Goal: Book appointment/travel/reservation

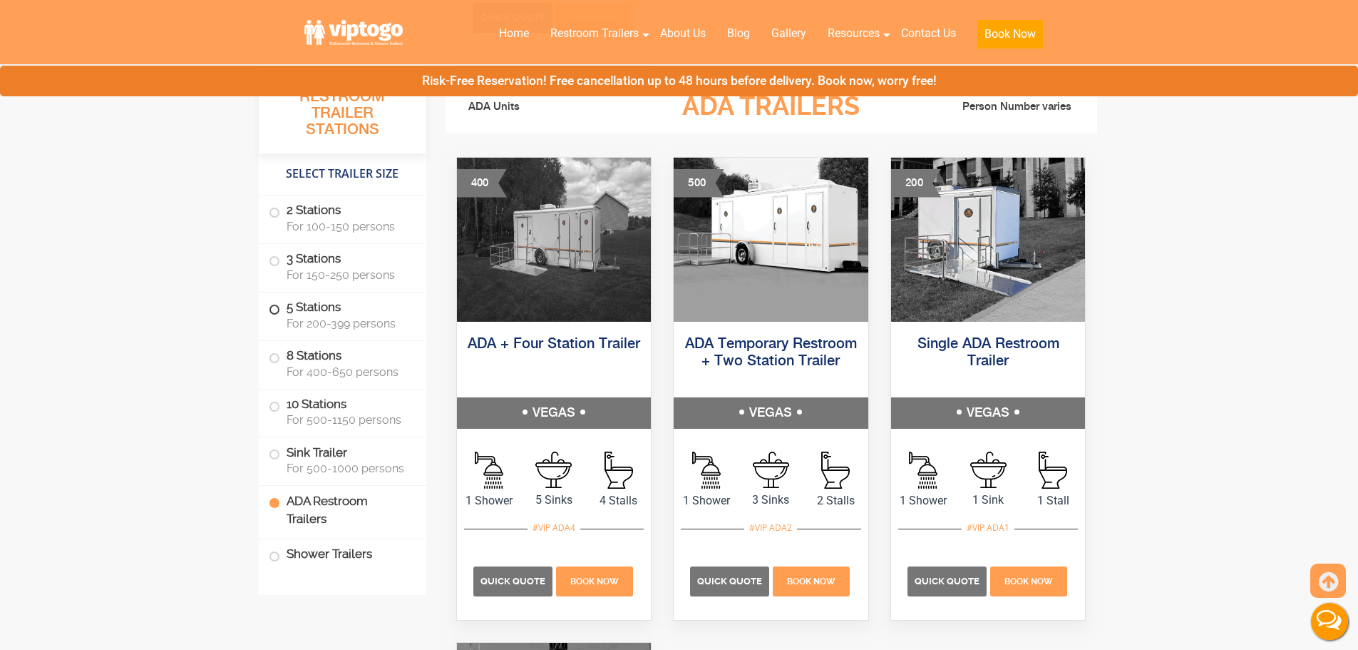
scroll to position [4442, 0]
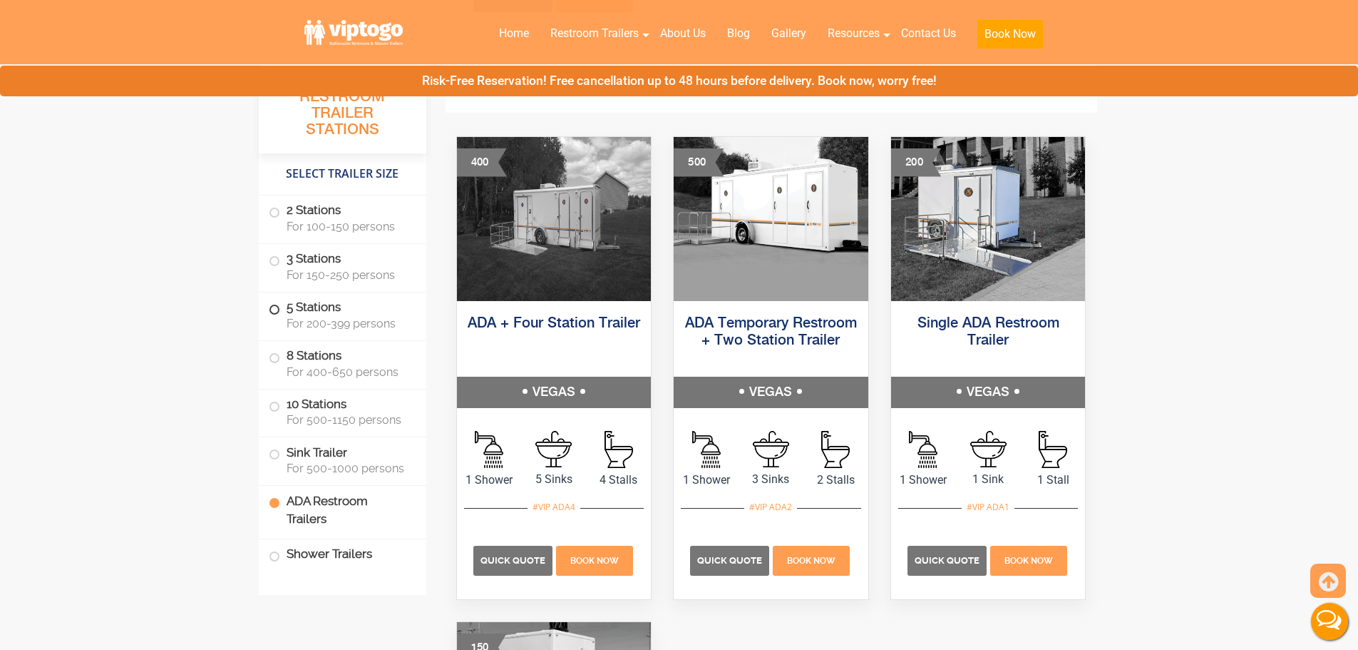
click at [319, 313] on label "5 Stations For 200-399 persons" at bounding box center [343, 314] width 148 height 44
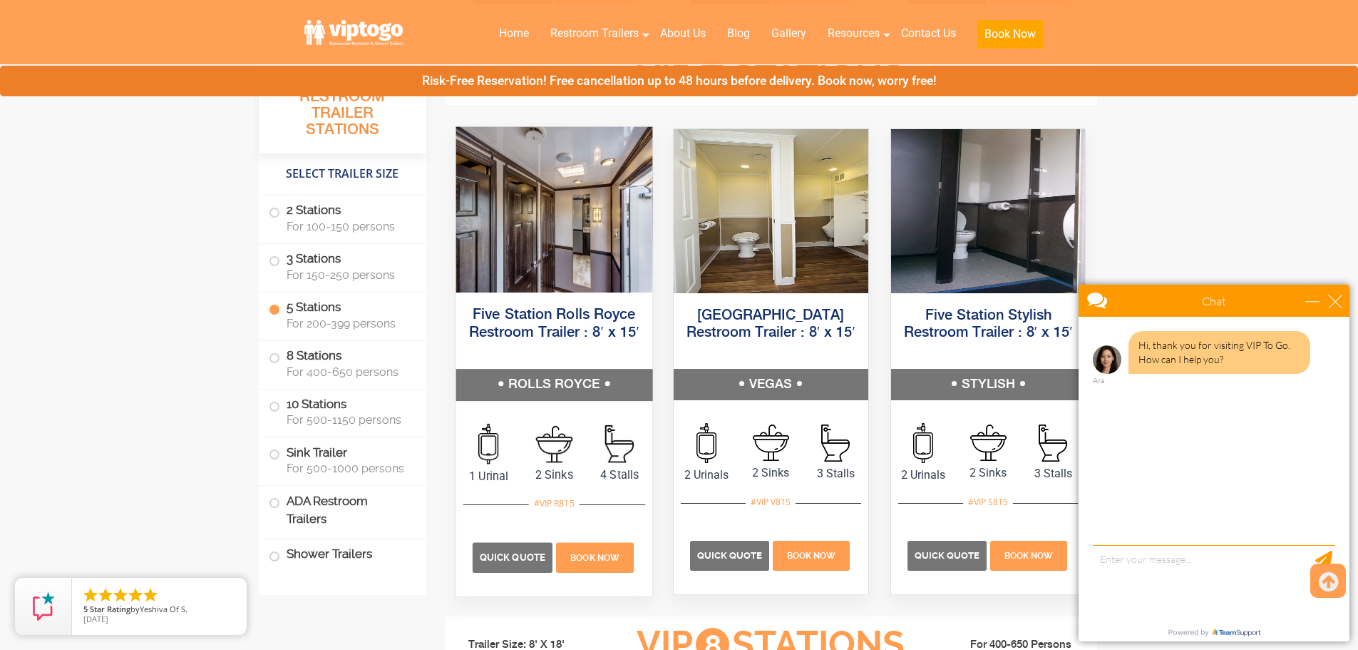
scroll to position [2157, 0]
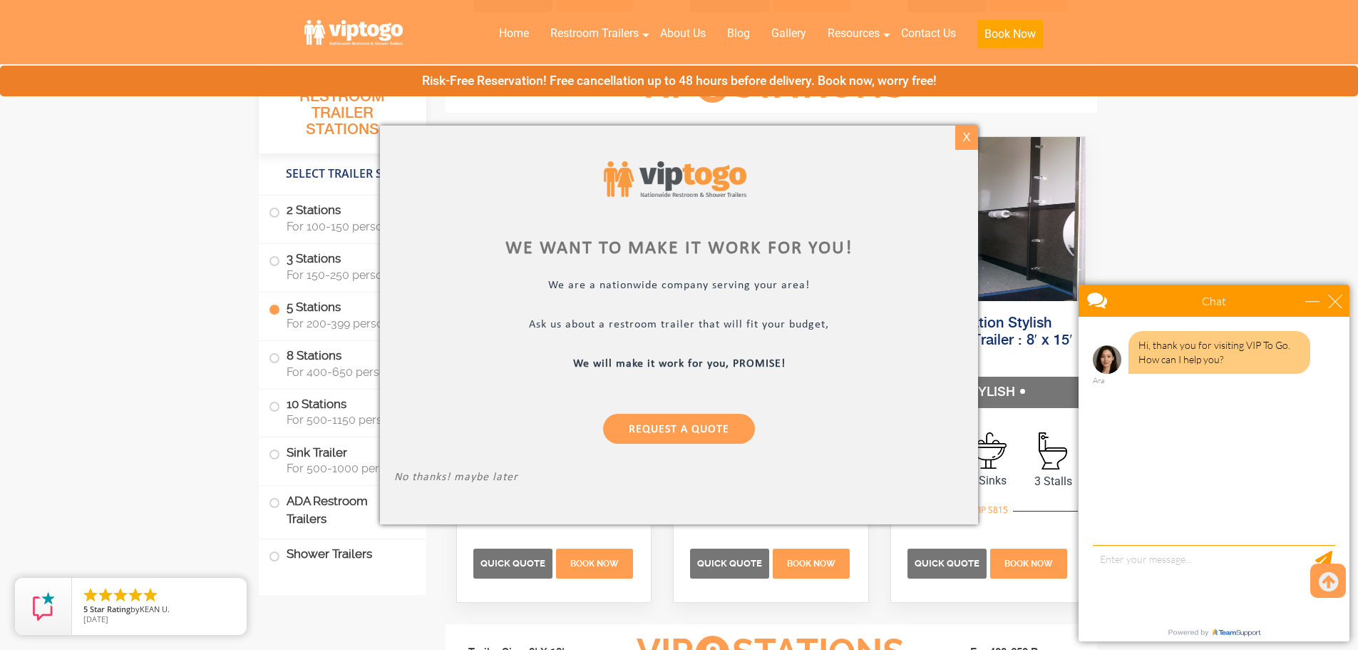
click at [965, 133] on div "X" at bounding box center [966, 137] width 22 height 24
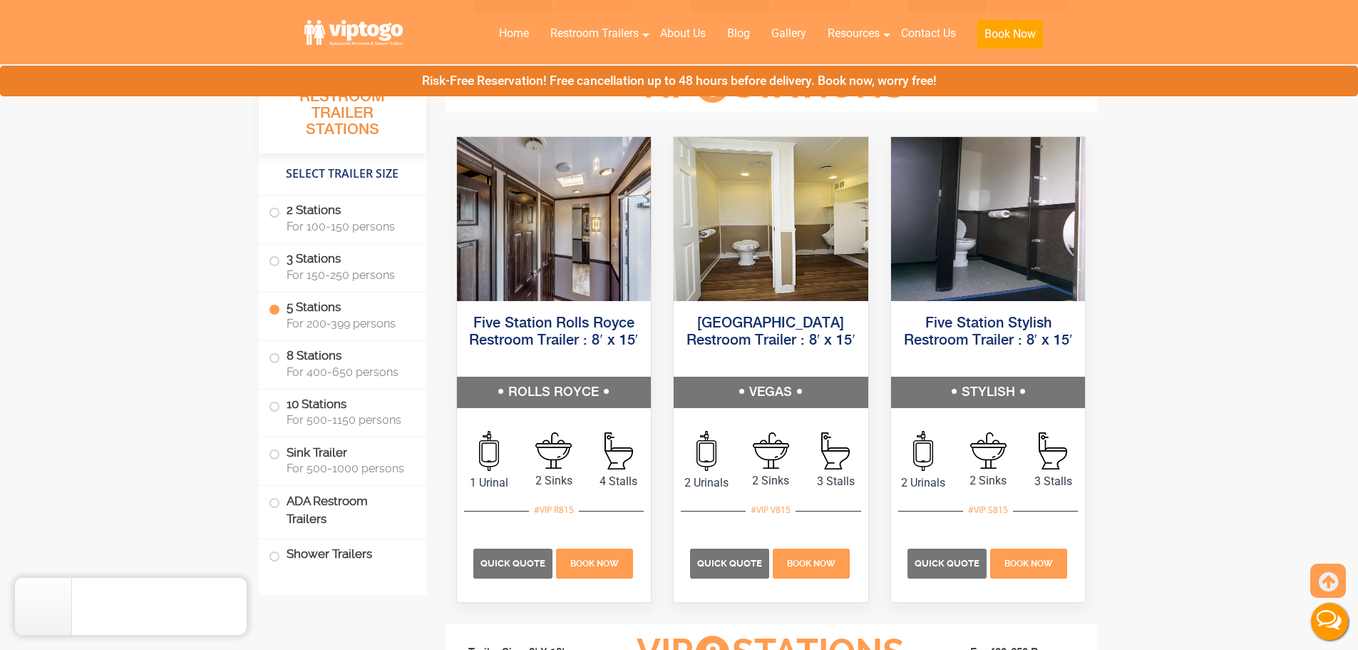
scroll to position [0, 0]
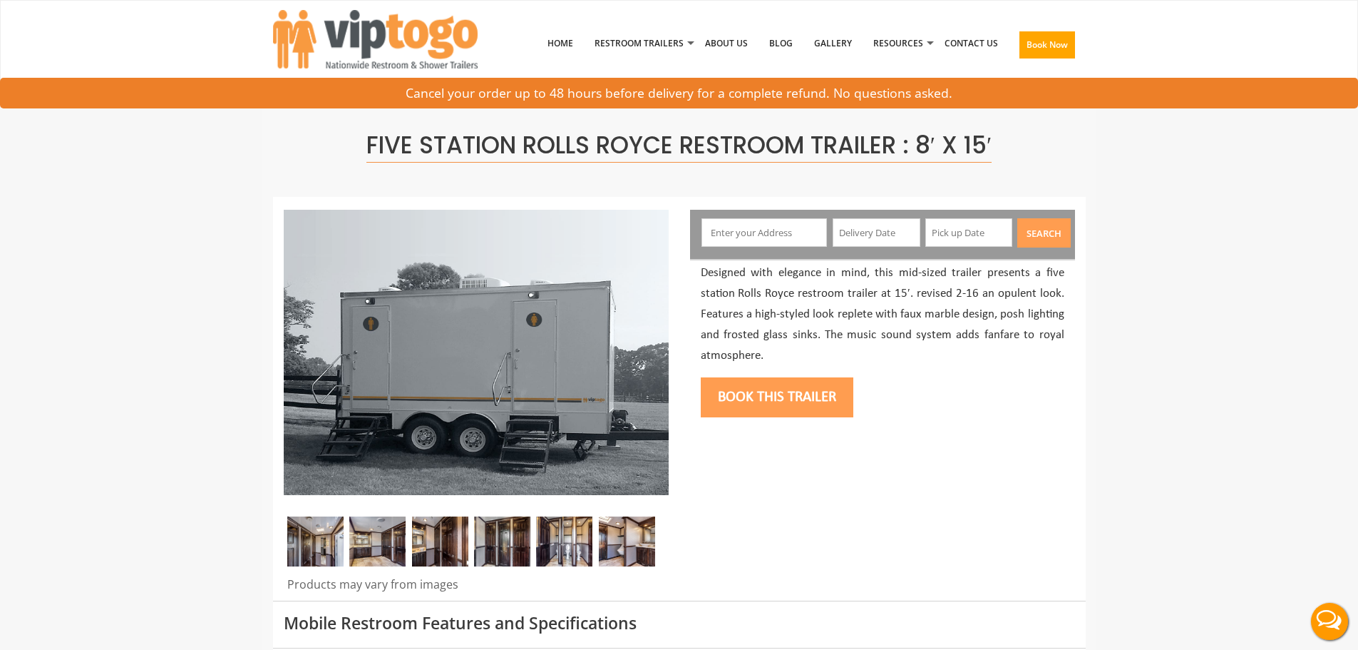
scroll to position [285, 0]
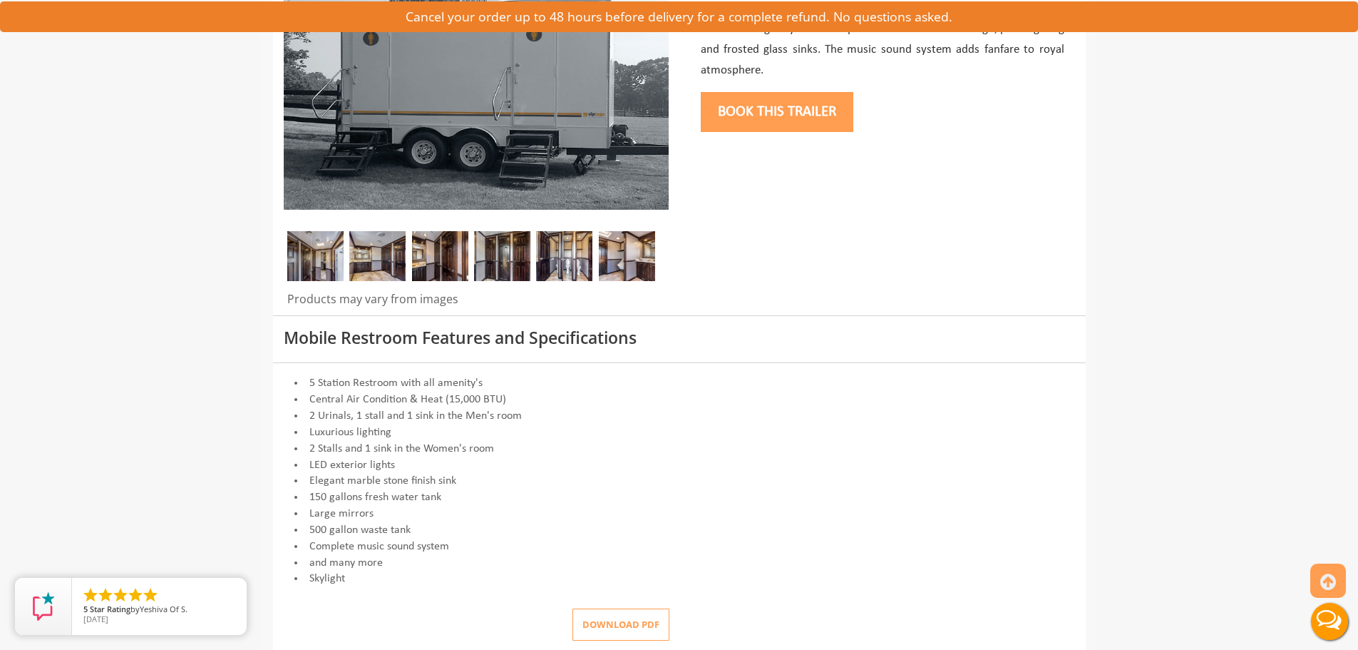
click at [620, 622] on button "Download pdf" at bounding box center [621, 624] width 97 height 32
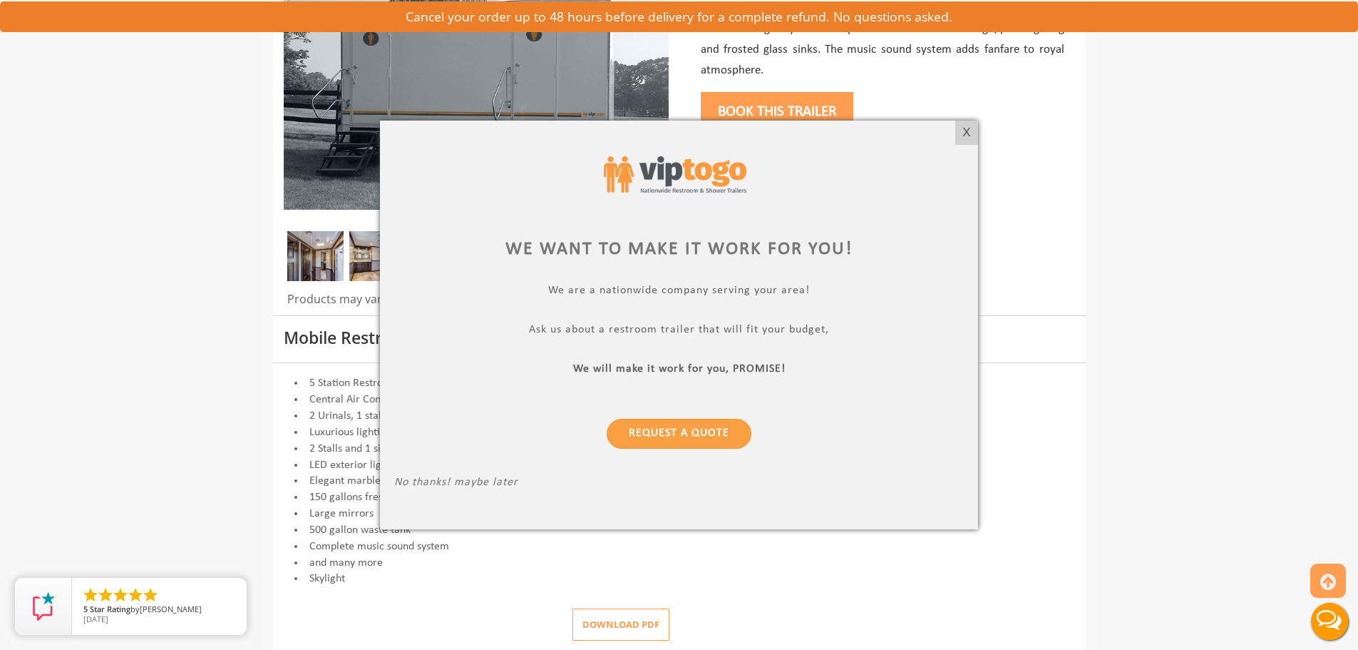
scroll to position [0, 0]
click at [965, 129] on div "X" at bounding box center [966, 132] width 22 height 24
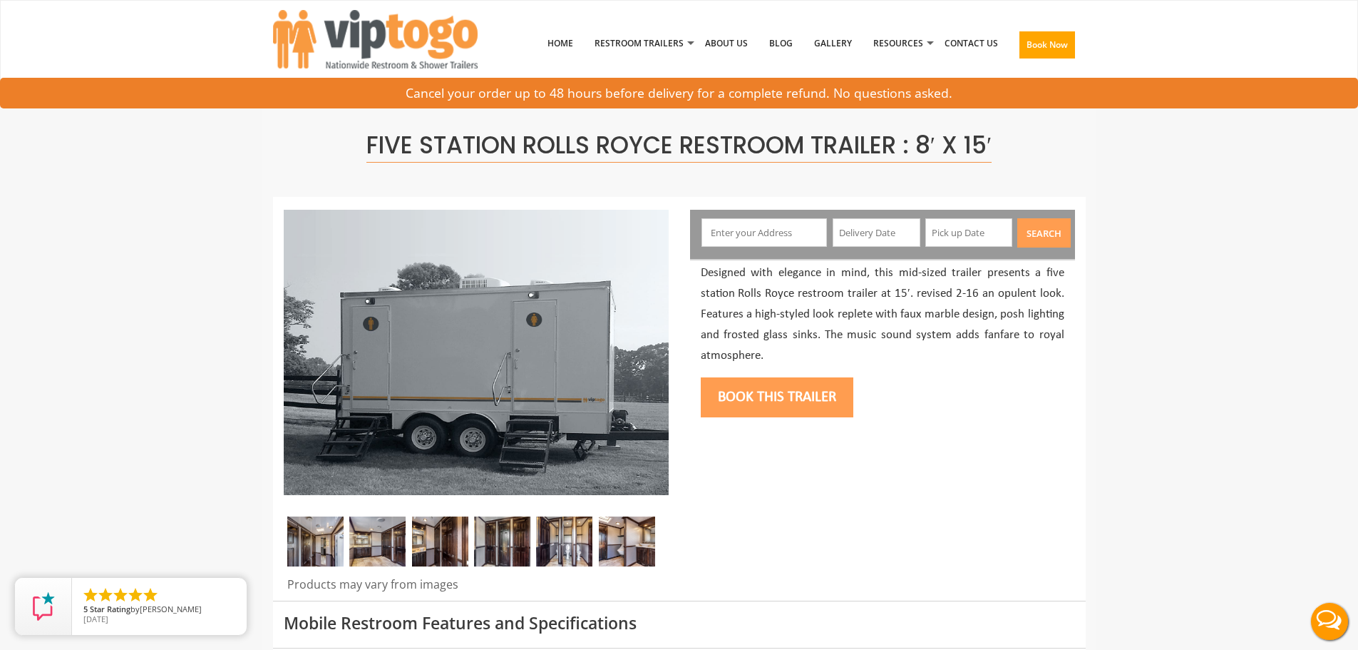
click at [751, 241] on input "text" at bounding box center [764, 232] width 125 height 29
click at [766, 250] on div "Search" at bounding box center [882, 234] width 385 height 49
click at [759, 232] on input "text" at bounding box center [764, 232] width 125 height 29
type input "Austin, TX, USA"
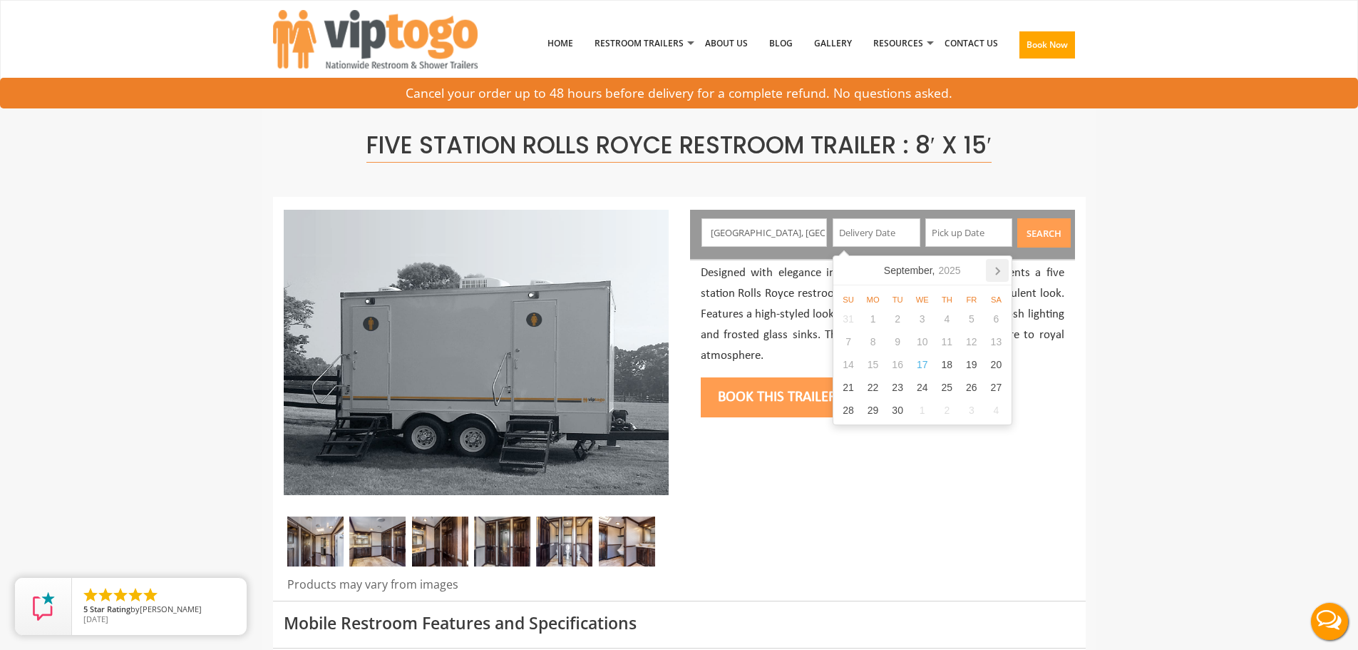
click at [1001, 268] on icon at bounding box center [997, 270] width 23 height 23
click at [923, 319] on div "1" at bounding box center [922, 318] width 25 height 23
type input "10/01/2025"
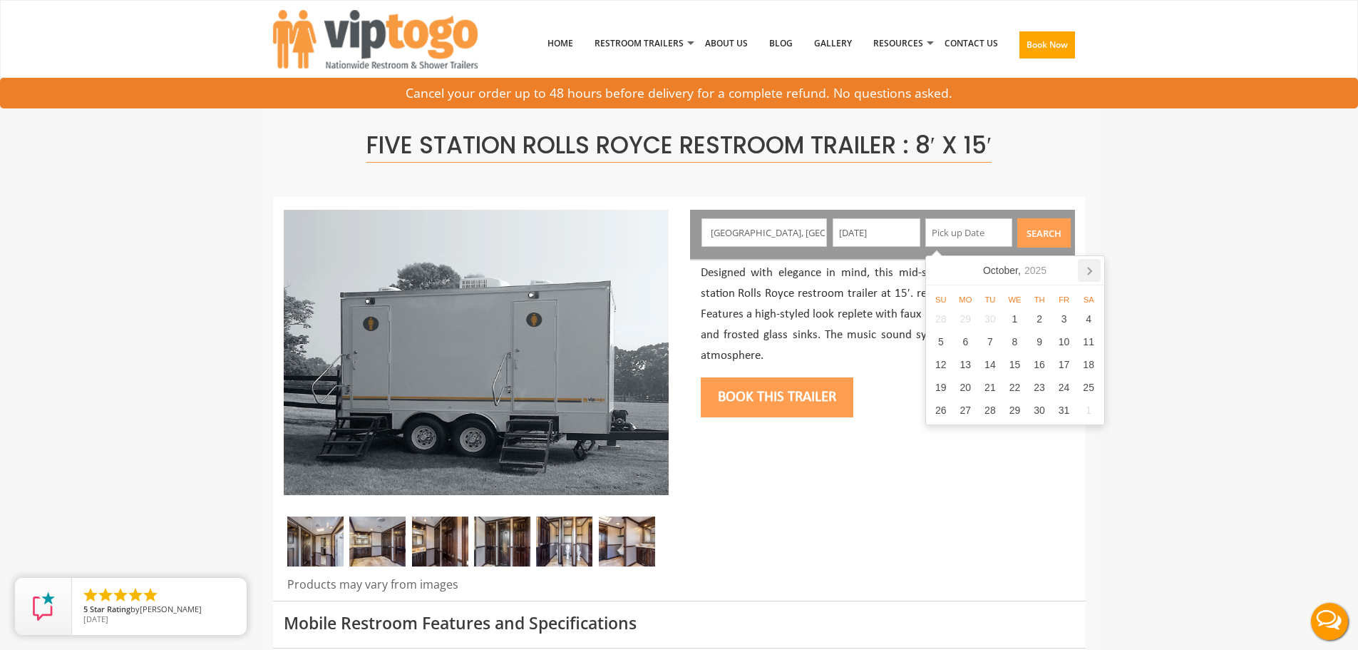
click at [1091, 270] on icon at bounding box center [1090, 270] width 4 height 7
click at [1091, 270] on icon at bounding box center [1091, 270] width 4 height 7
click at [1091, 270] on icon at bounding box center [1090, 270] width 4 height 7
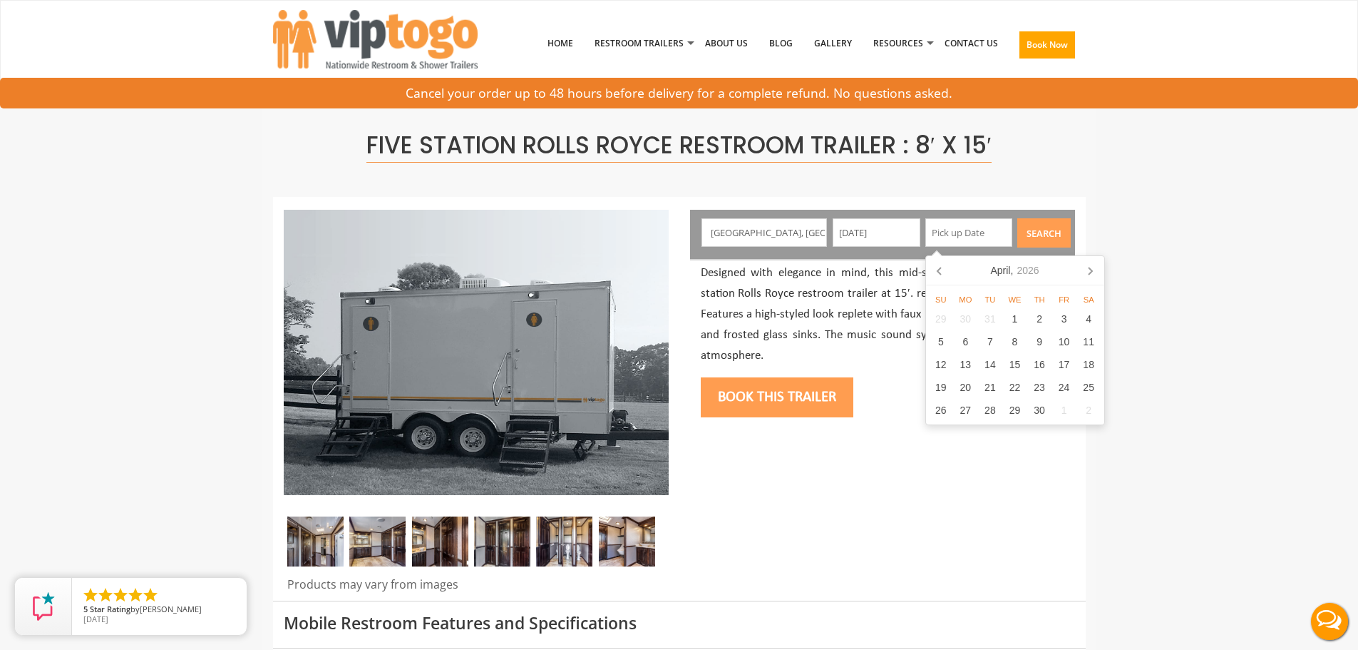
click at [1091, 270] on icon at bounding box center [1091, 270] width 4 height 7
click at [1094, 274] on icon at bounding box center [1090, 270] width 23 height 23
click at [1094, 274] on icon at bounding box center [1089, 270] width 23 height 23
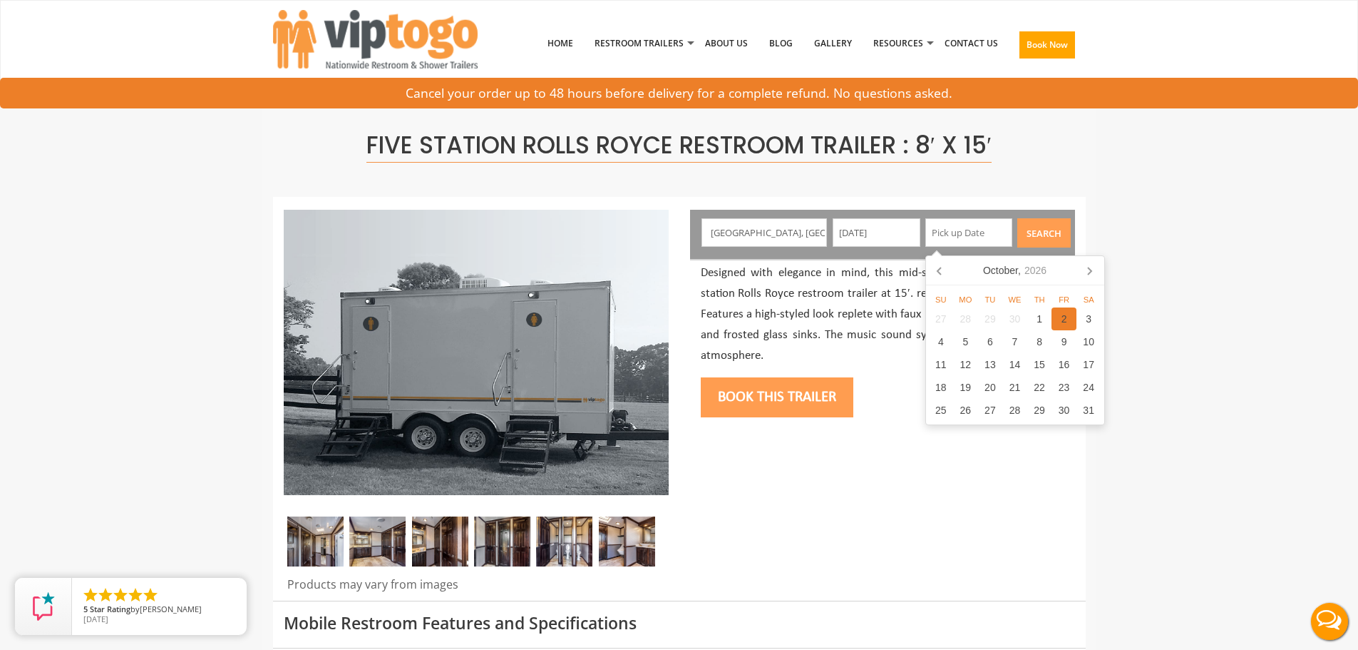
click at [1063, 322] on div "2" at bounding box center [1064, 318] width 25 height 23
type input "10/02/2026"
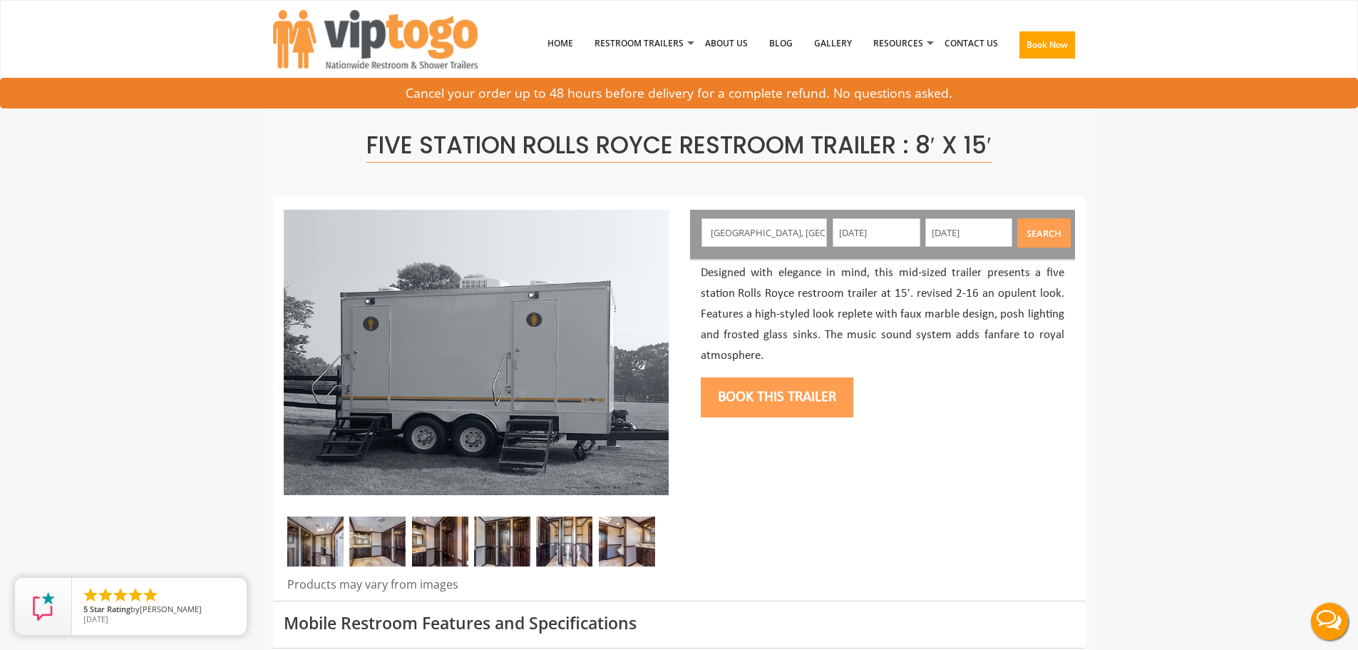
click at [1049, 226] on button "Search" at bounding box center [1043, 232] width 53 height 29
